Goal: Task Accomplishment & Management: Use online tool/utility

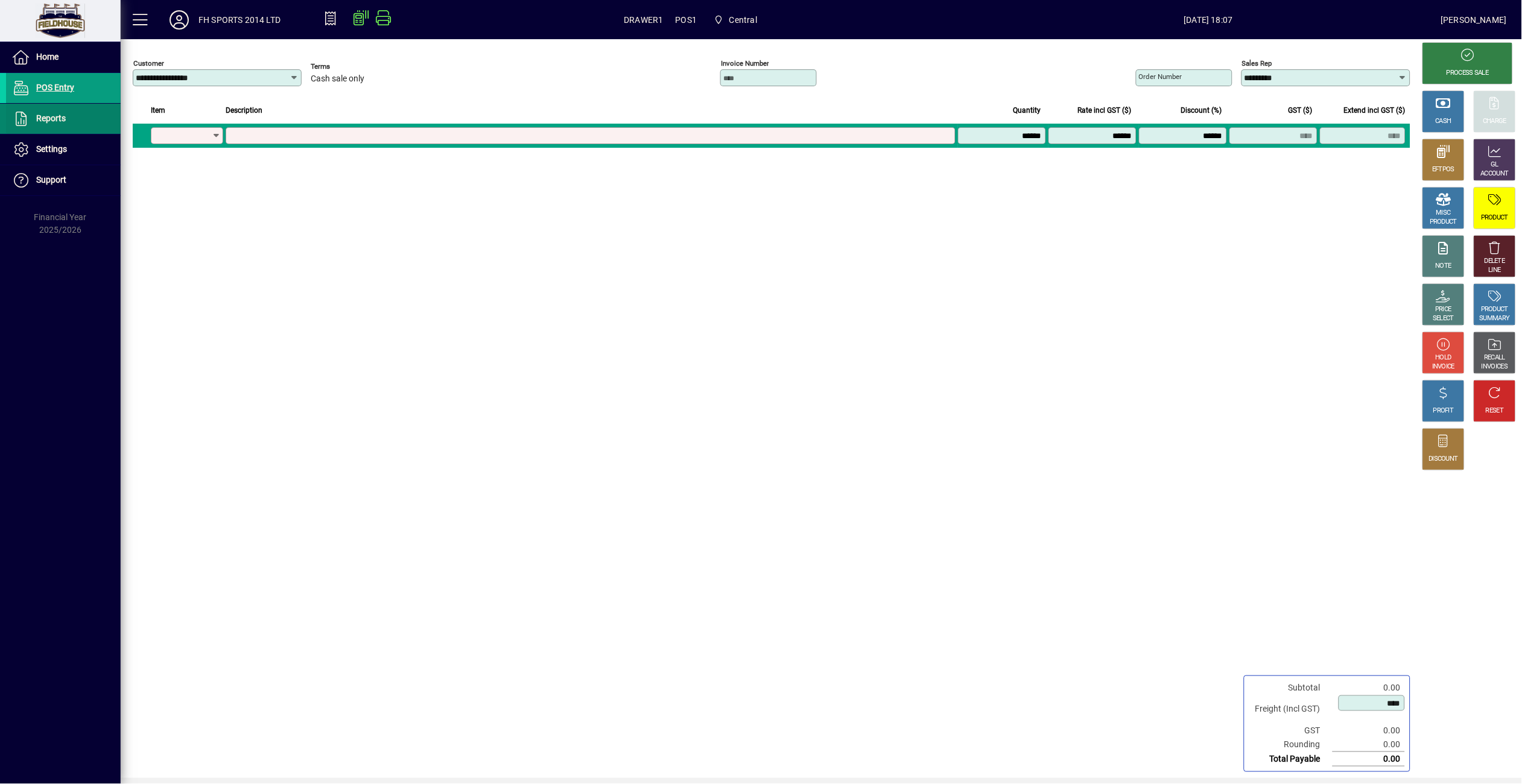
click at [37, 115] on span "Reports" at bounding box center [51, 118] width 29 height 9
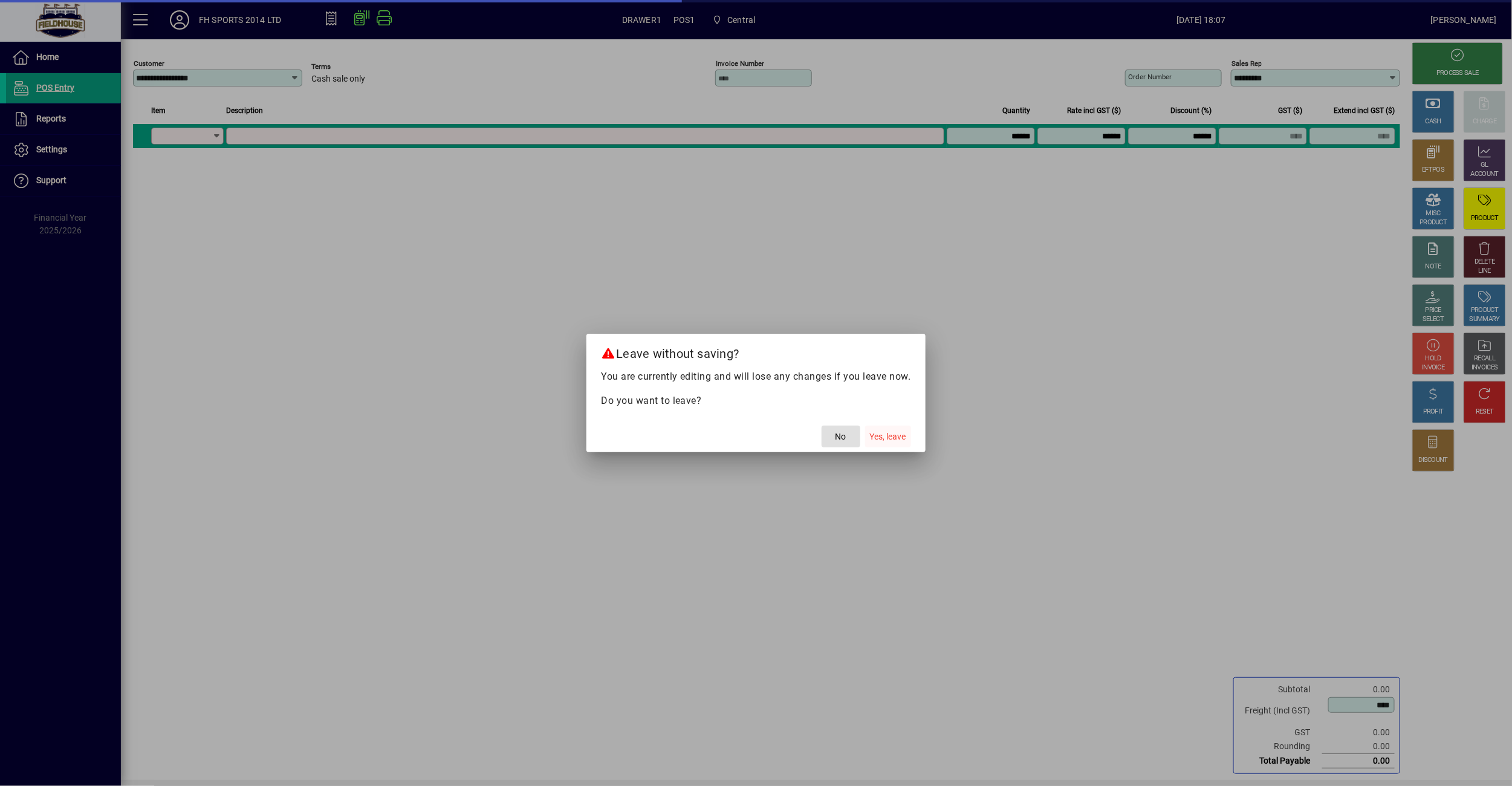
click at [882, 439] on span "Yes, leave" at bounding box center [888, 437] width 36 height 13
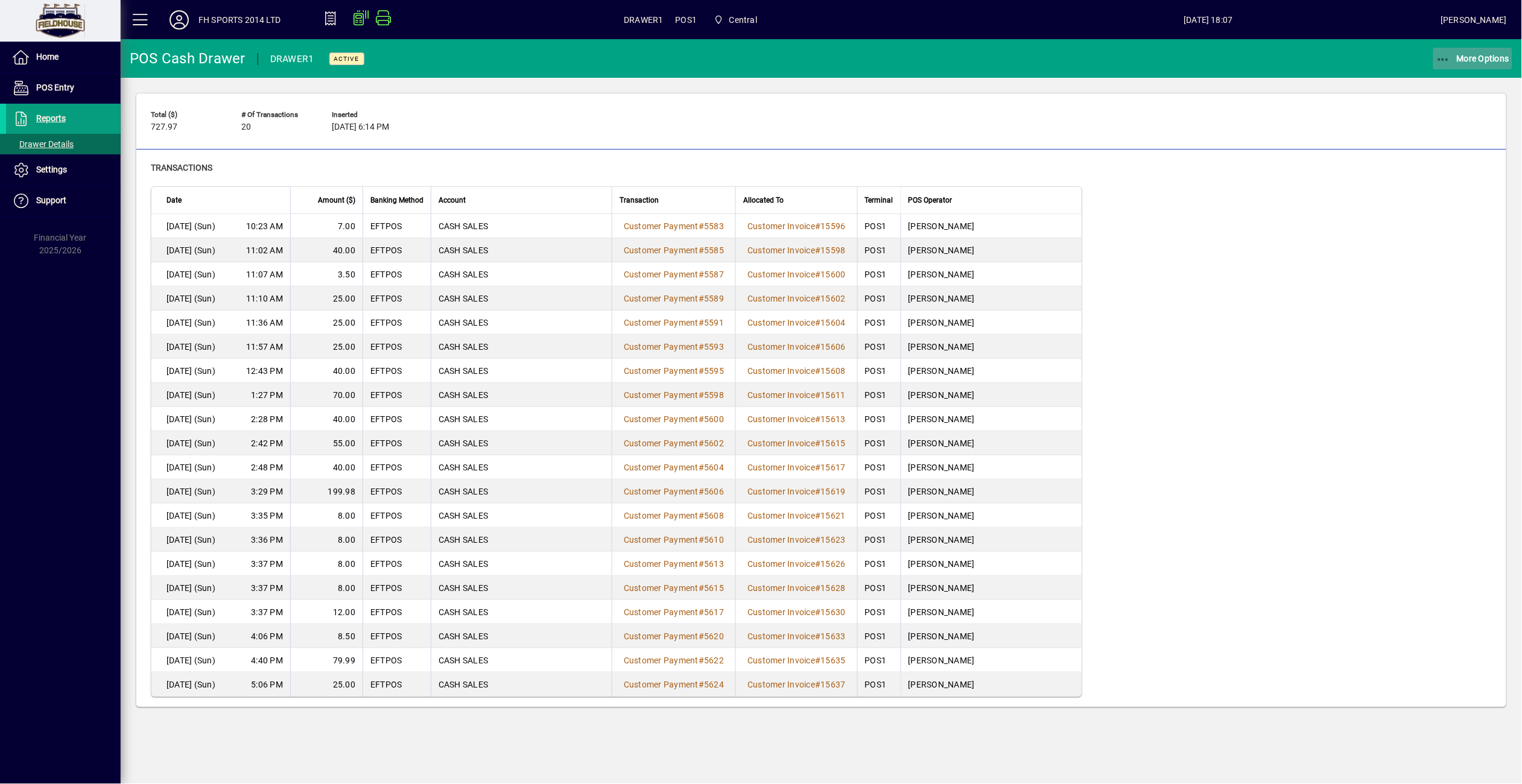
click at [1460, 62] on span "More Options" at bounding box center [1473, 58] width 74 height 9
click at [1443, 161] on span "Cash Drawer Report" at bounding box center [1458, 163] width 109 height 11
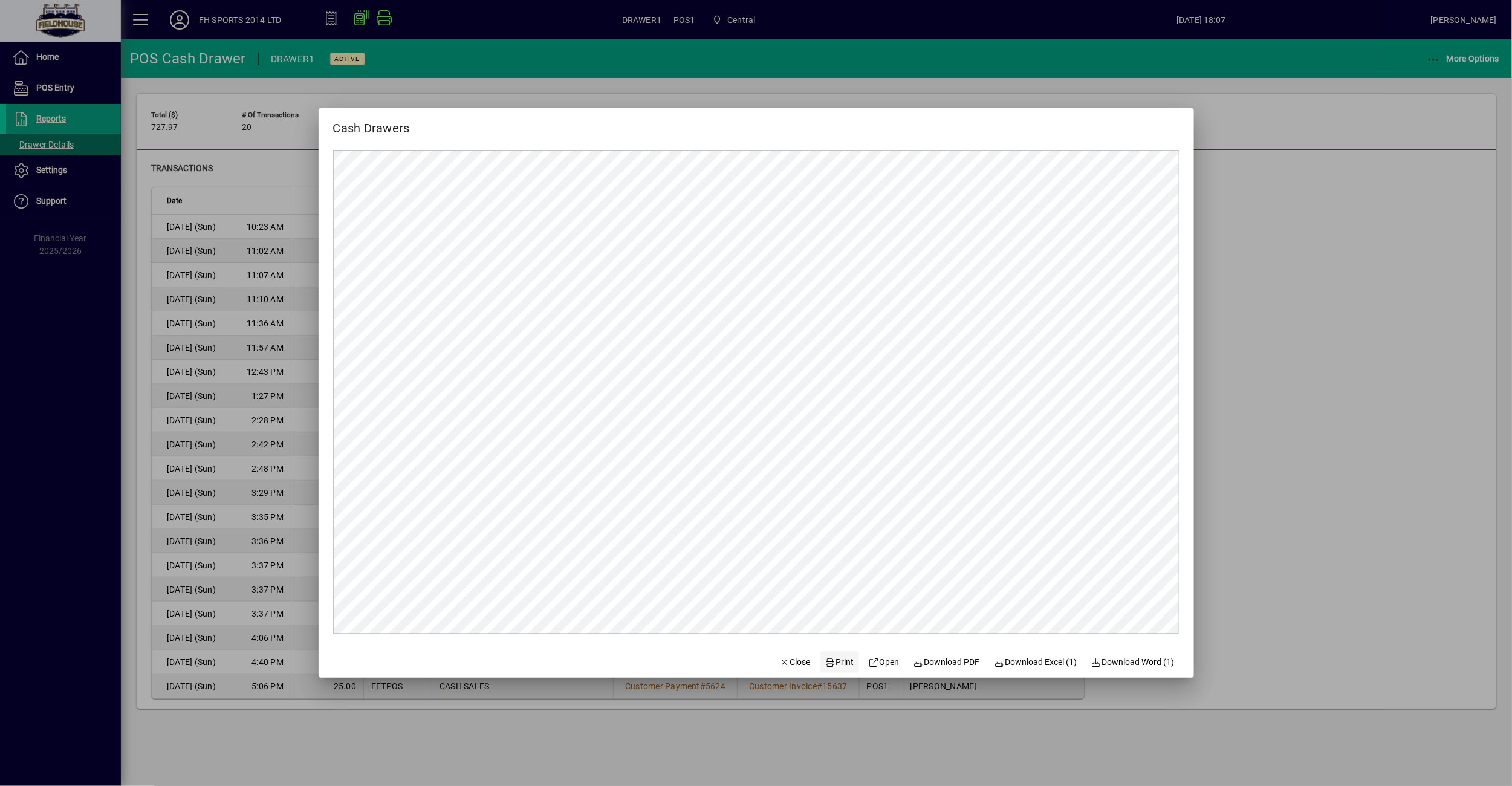
click at [832, 663] on span "Print" at bounding box center [840, 662] width 29 height 13
click at [840, 662] on span "Print" at bounding box center [840, 662] width 29 height 13
click at [793, 662] on span "Close" at bounding box center [794, 662] width 32 height 13
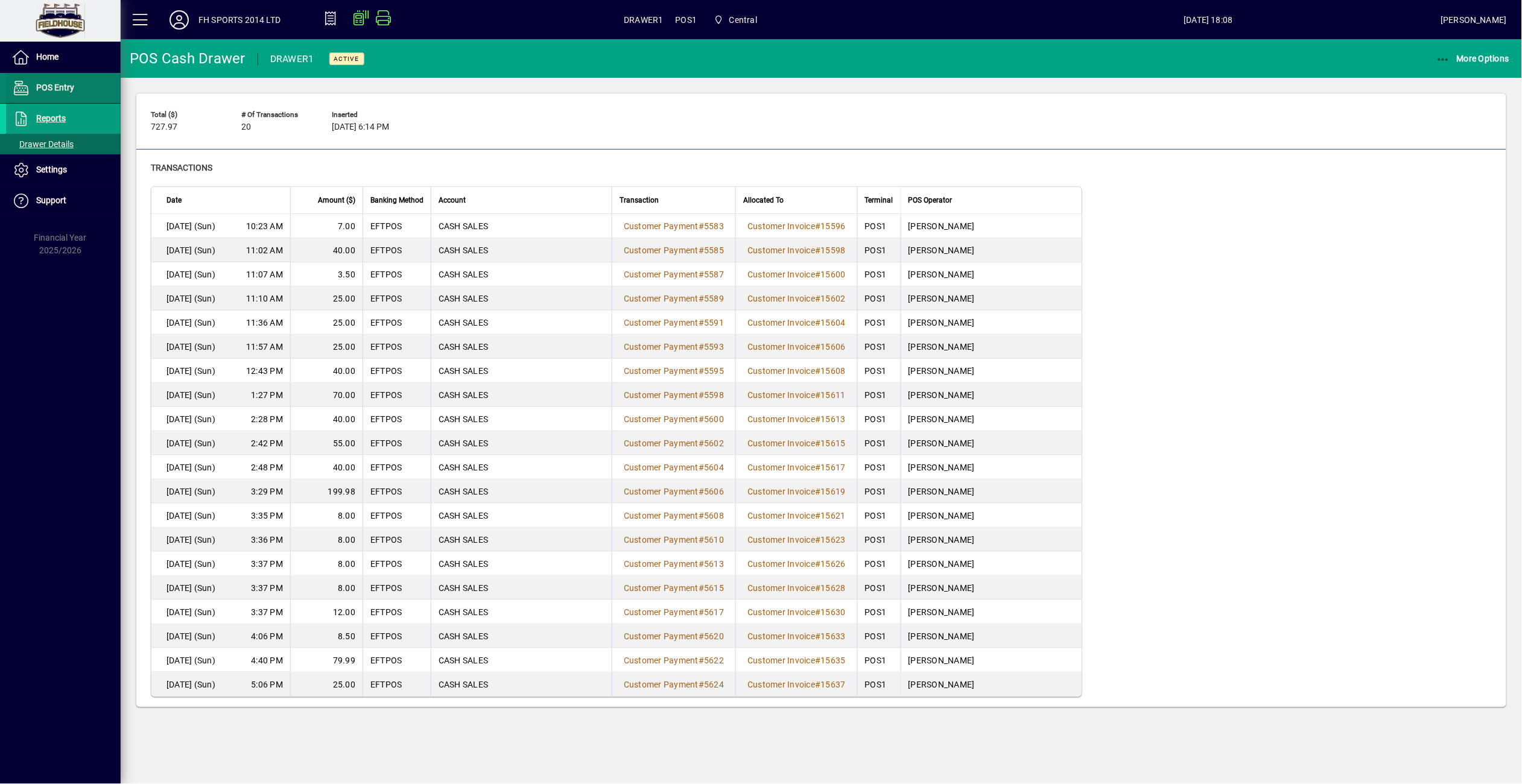
click at [62, 97] on span at bounding box center [63, 88] width 115 height 29
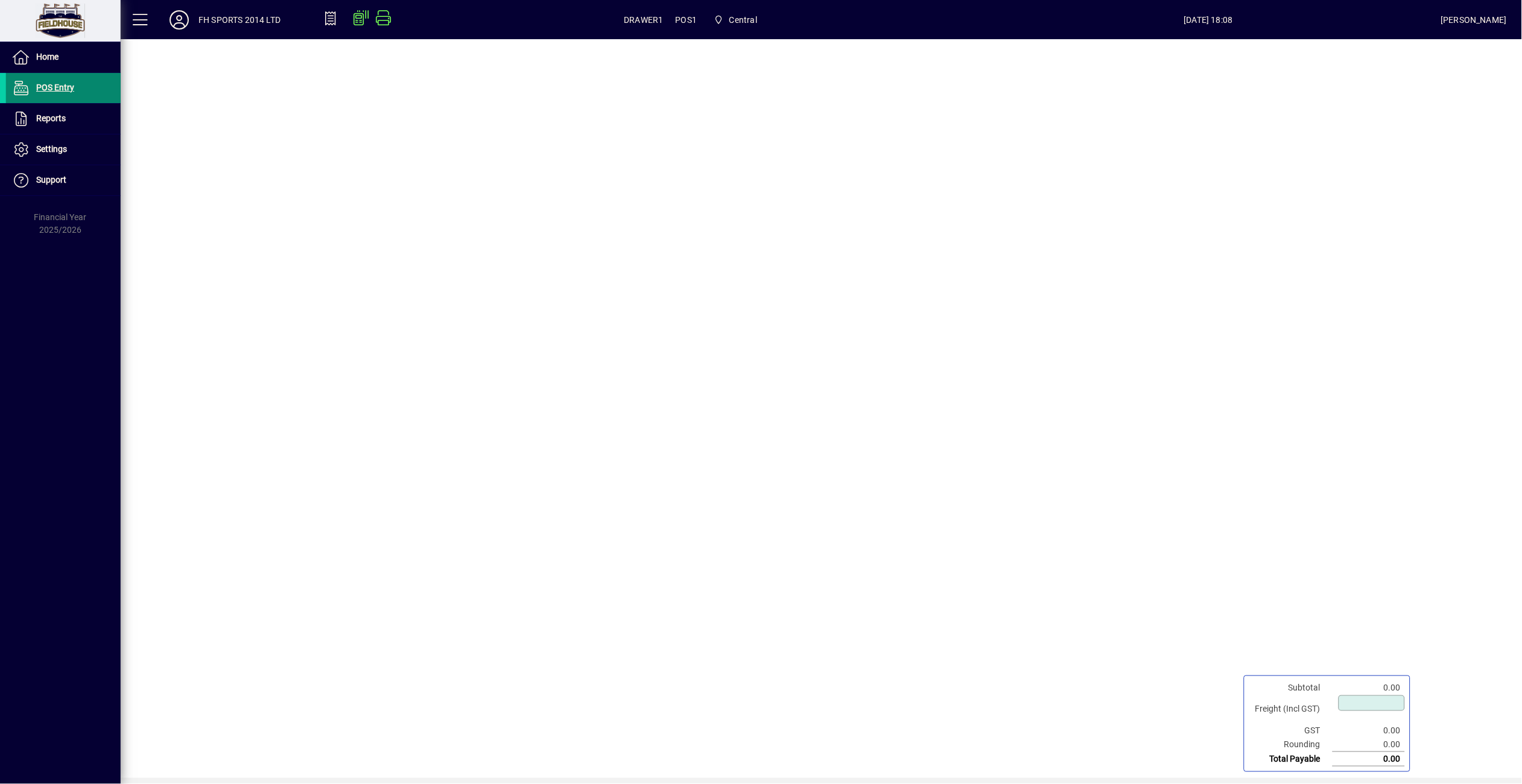
type input "****"
